Goal: Task Accomplishment & Management: Manage account settings

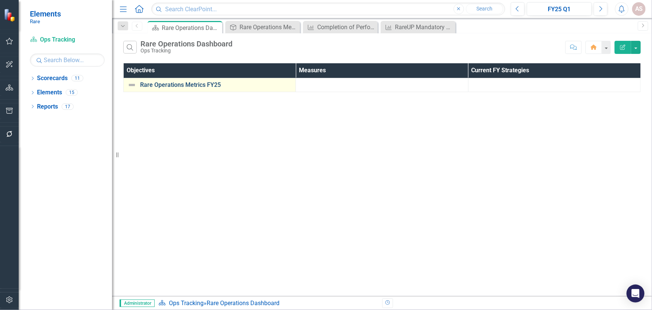
click at [176, 86] on link "Rare Operations Metrics FY25" at bounding box center [216, 85] width 152 height 7
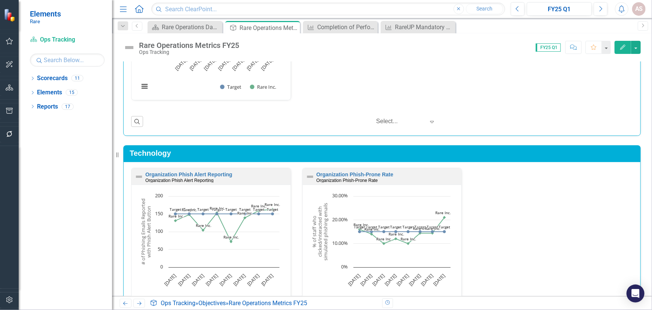
scroll to position [941, 0]
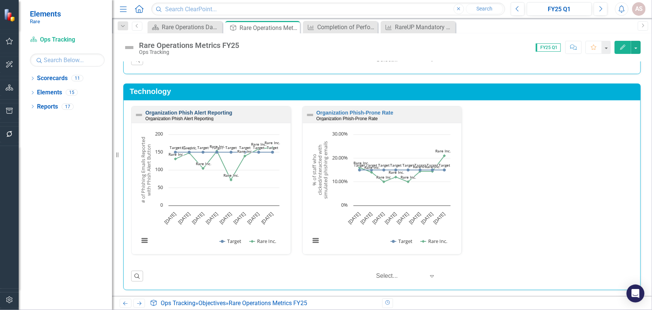
click at [225, 110] on link "Organization Phish Alert Reporting" at bounding box center [188, 113] width 87 height 6
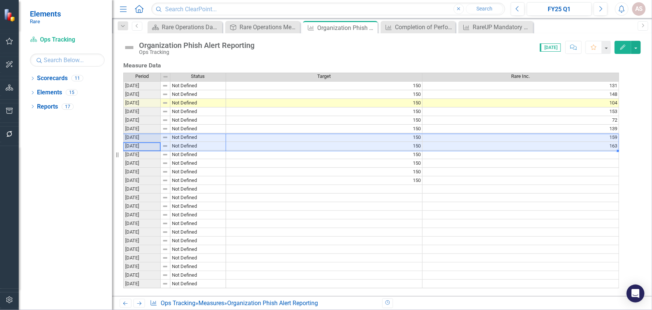
scroll to position [0, 5]
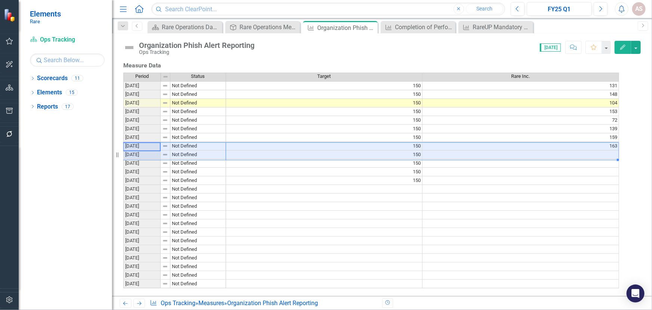
drag, startPoint x: 140, startPoint y: 183, endPoint x: 549, endPoint y: 188, distance: 409.0
click at [549, 188] on div "Period Status Target Rare Inc. [DATE] Not Defined 150 131 [DATE] Not Defined 15…" at bounding box center [371, 181] width 496 height 216
click at [549, 159] on td at bounding box center [521, 154] width 197 height 9
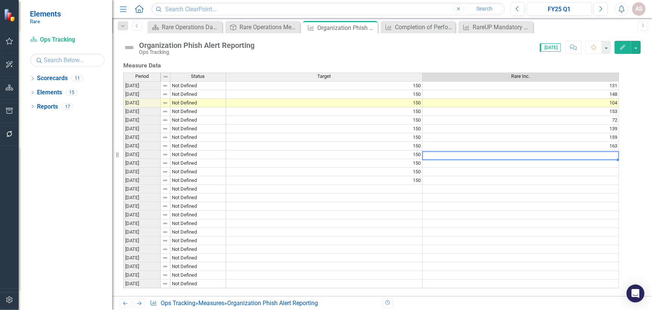
drag, startPoint x: 546, startPoint y: 189, endPoint x: 623, endPoint y: 190, distance: 77.4
click at [619, 190] on div "Period Status Target Rare Inc. [DATE] Not Defined 150 131 [DATE] Not Defined 15…" at bounding box center [371, 181] width 496 height 216
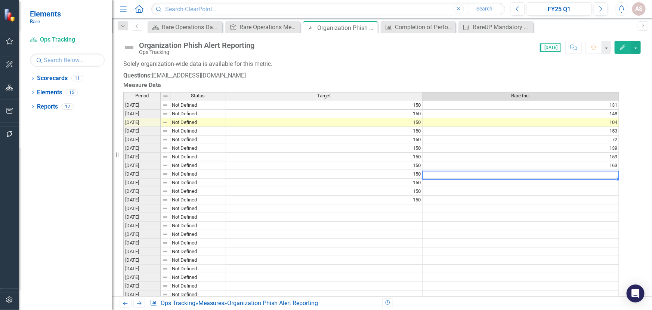
scroll to position [136, 0]
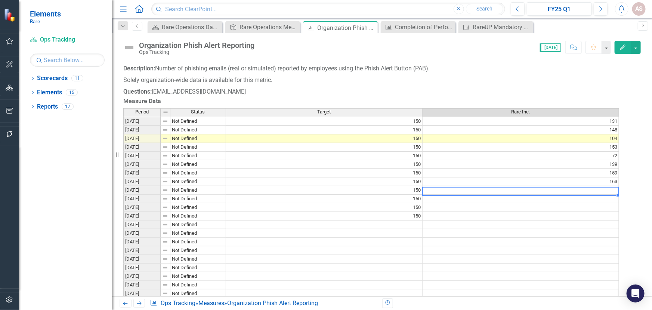
click at [612, 194] on td at bounding box center [521, 190] width 197 height 9
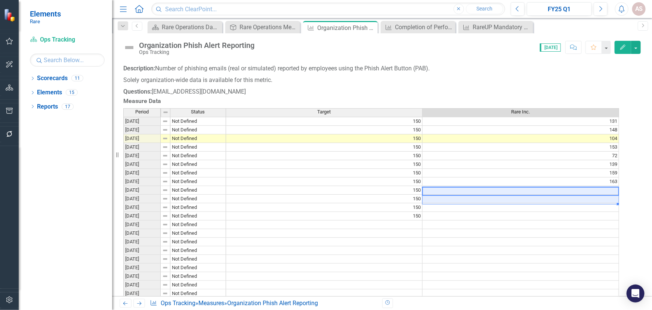
scroll to position [0, 5]
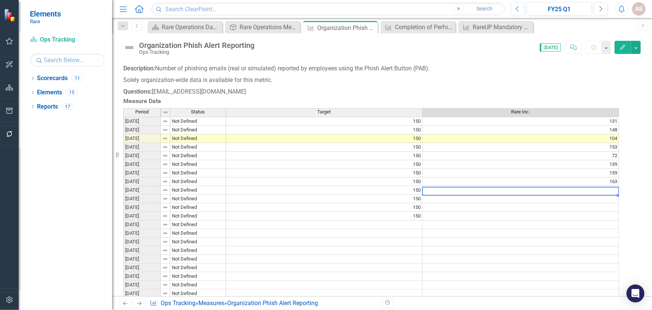
drag, startPoint x: 433, startPoint y: 258, endPoint x: 447, endPoint y: 258, distance: 14.2
click at [447, 194] on td at bounding box center [521, 190] width 197 height 9
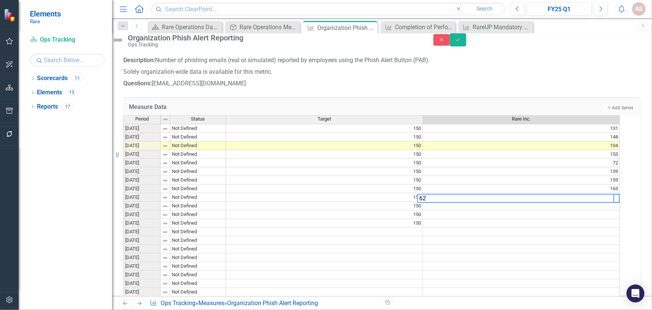
scroll to position [0, 5]
type textarea "62"
click at [462, 41] on icon "Save" at bounding box center [458, 39] width 7 height 5
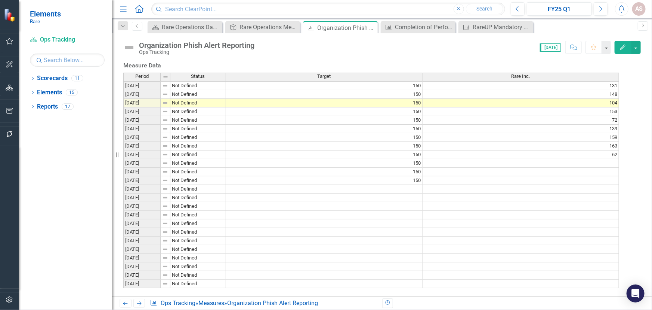
scroll to position [0, 5]
click at [615, 159] on td at bounding box center [521, 163] width 197 height 9
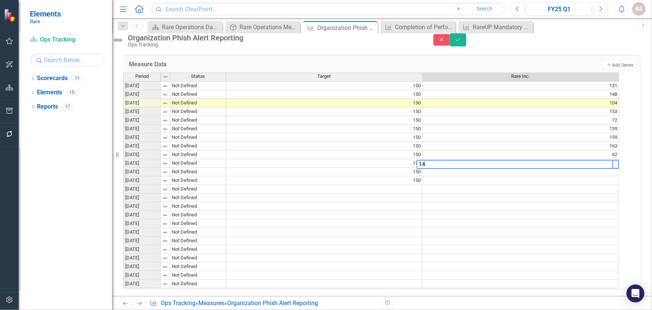
type textarea "140"
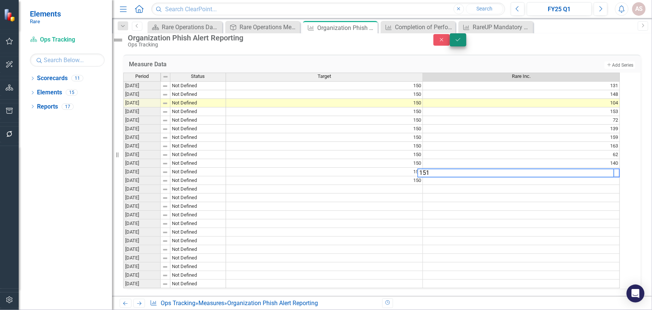
type textarea "151"
click at [467, 46] on button "Save" at bounding box center [458, 39] width 16 height 13
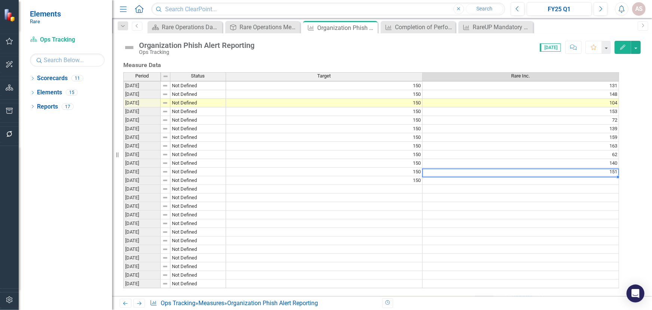
scroll to position [1, 0]
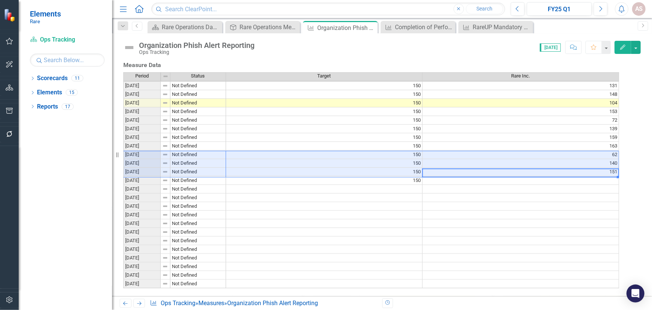
drag, startPoint x: 503, startPoint y: 157, endPoint x: 160, endPoint y: 138, distance: 343.7
click at [160, 138] on div "Period Status Target Rare Inc. [DATE] Not Defined 150 131 [DATE] Not Defined 15…" at bounding box center [371, 180] width 496 height 216
click at [370, 27] on icon at bounding box center [371, 28] width 4 height 4
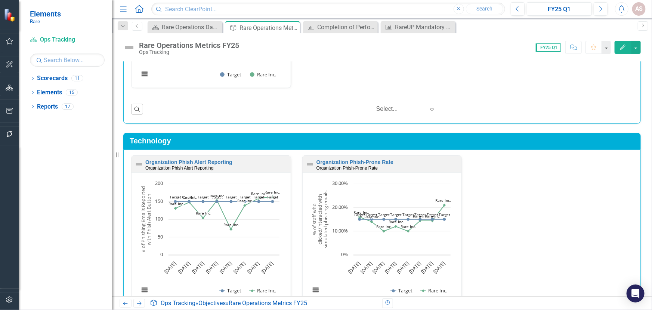
scroll to position [914, 0]
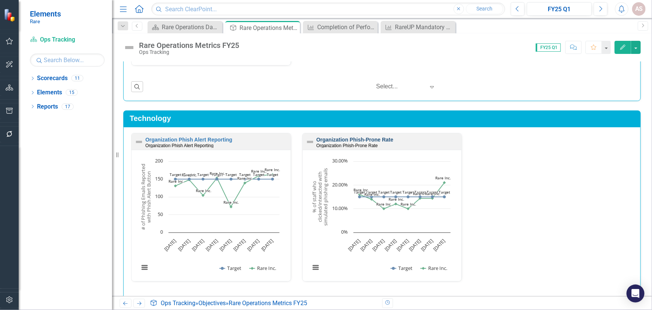
click at [370, 138] on link "Organization Phish-Prone Rate" at bounding box center [355, 139] width 77 height 6
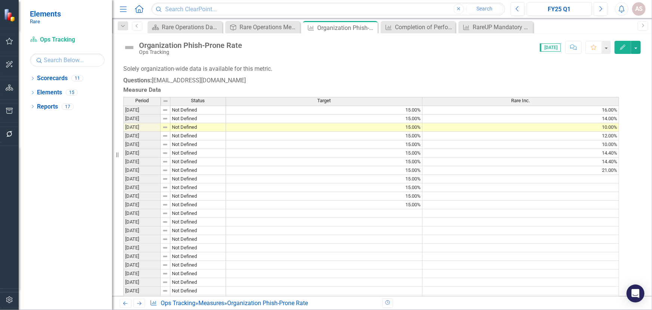
scroll to position [204, 0]
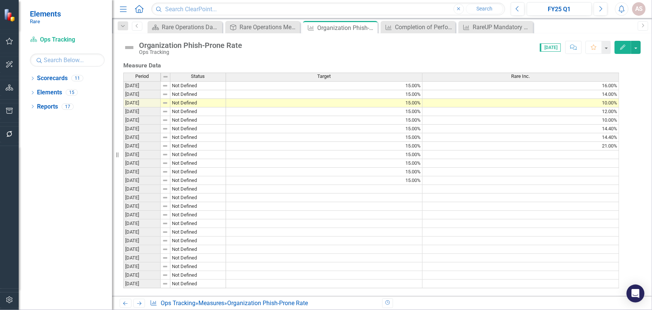
click at [123, 194] on div "Period Status Target Rare Inc. [DATE] Not Defined 15.00% 16.00% [DATE] Not Defi…" at bounding box center [123, 180] width 0 height 215
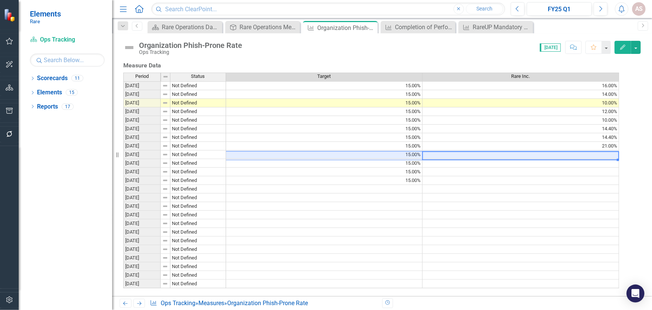
scroll to position [0, 5]
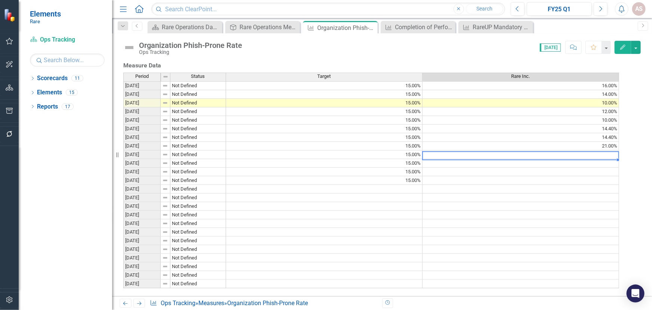
drag, startPoint x: 512, startPoint y: 191, endPoint x: 576, endPoint y: 189, distance: 64.0
click at [576, 159] on td at bounding box center [521, 154] width 197 height 9
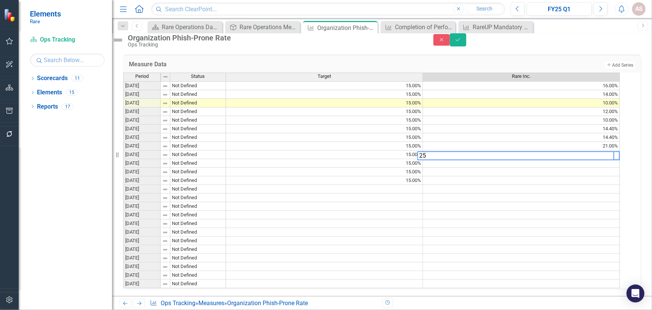
scroll to position [0, 5]
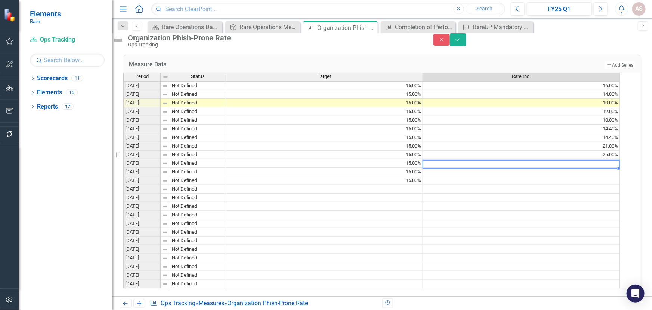
click at [608, 167] on td at bounding box center [521, 163] width 197 height 9
click at [574, 176] on td at bounding box center [521, 171] width 197 height 9
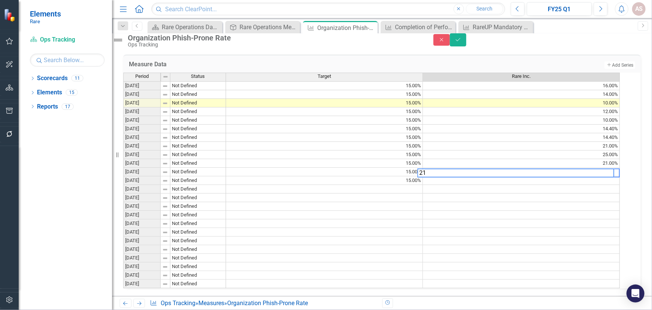
type textarea "21"
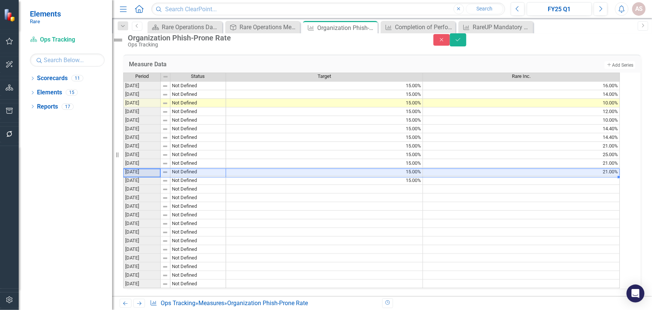
drag, startPoint x: 154, startPoint y: 210, endPoint x: 492, endPoint y: 213, distance: 338.0
click at [492, 213] on div "Period Status Target Rare Inc. [DATE] Not Defined 15.00% 16.00% [DATE] Not Defi…" at bounding box center [371, 181] width 497 height 216
click at [467, 46] on button "Save" at bounding box center [458, 39] width 16 height 13
